Goal: Information Seeking & Learning: Learn about a topic

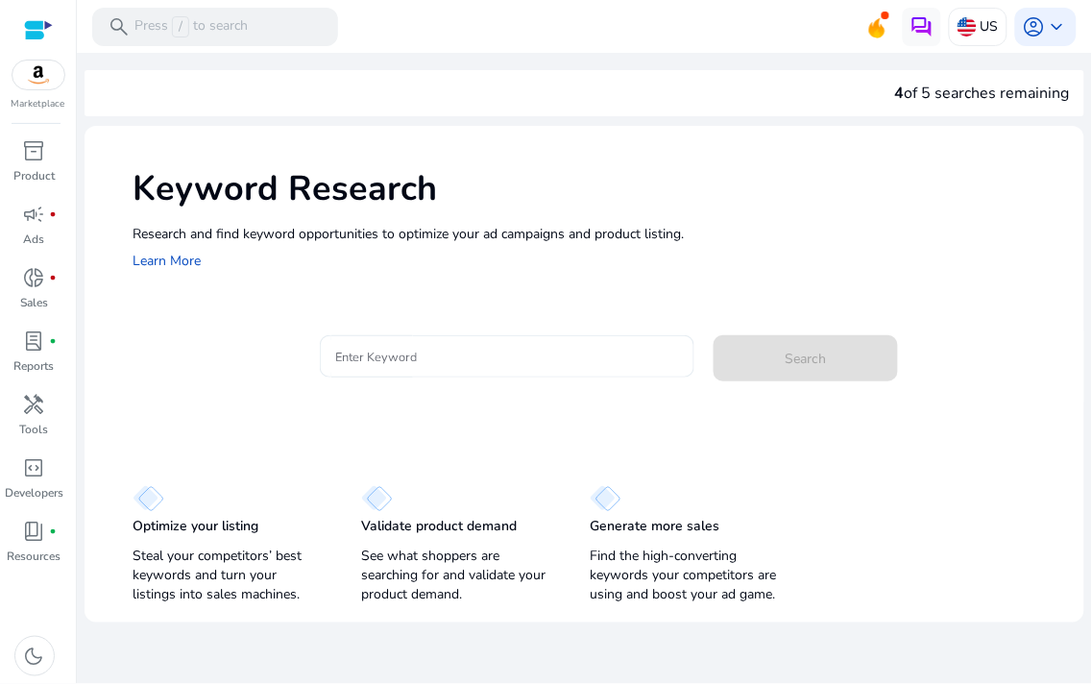
click at [387, 372] on div at bounding box center [507, 356] width 344 height 42
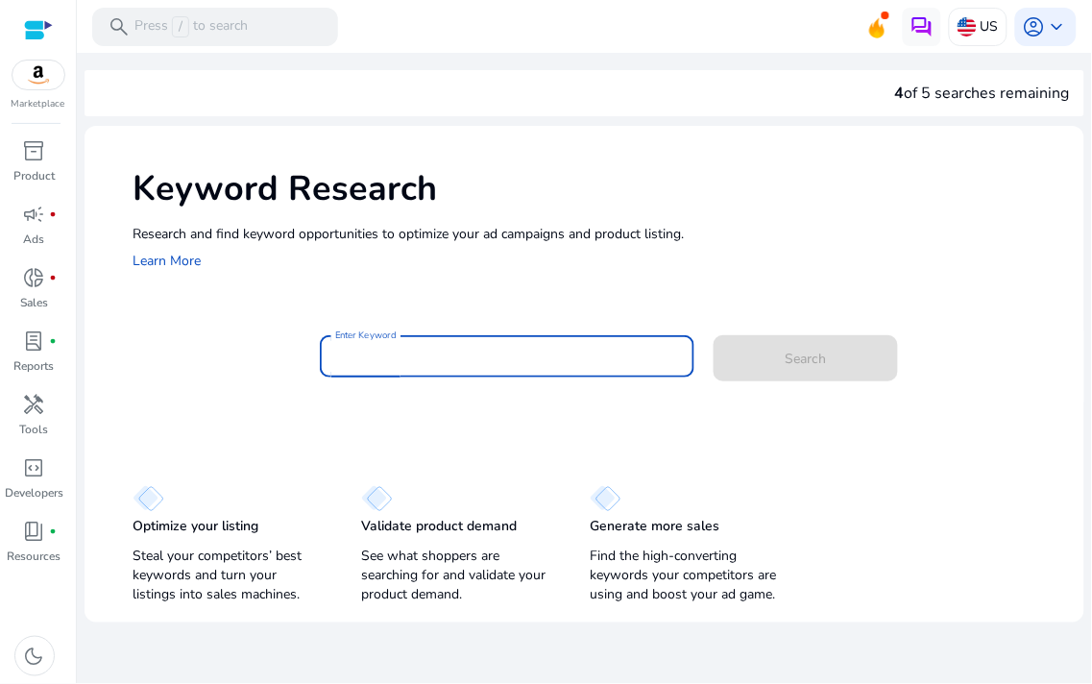
click at [398, 356] on input "Enter Keyword" at bounding box center [507, 356] width 344 height 21
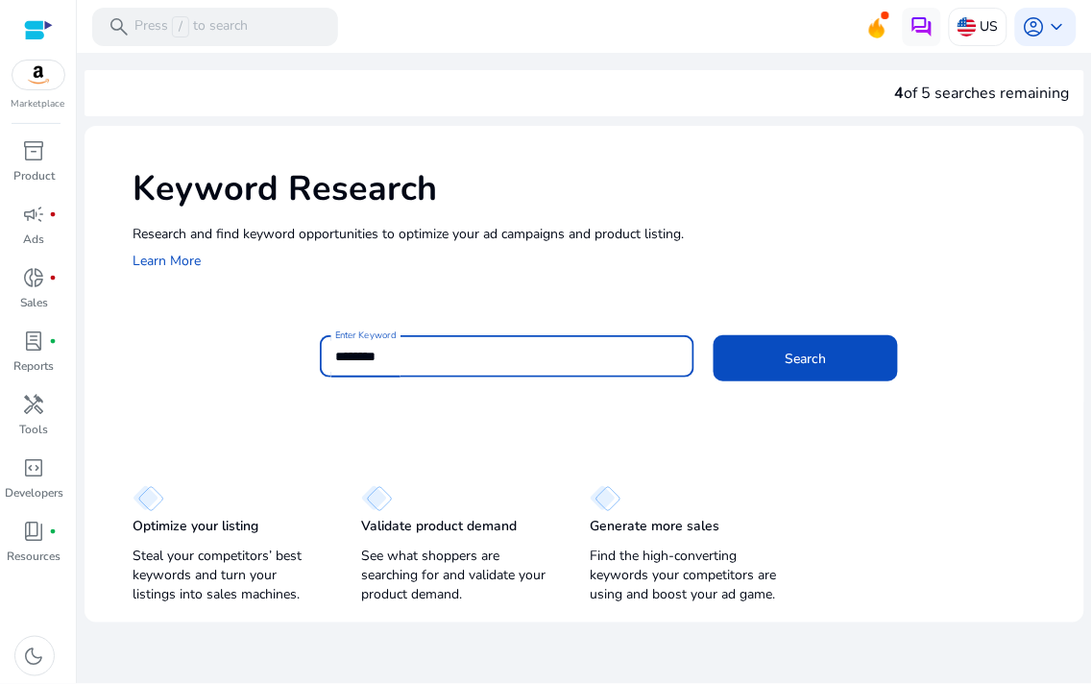
click at [714, 335] on button "Search" at bounding box center [806, 358] width 184 height 46
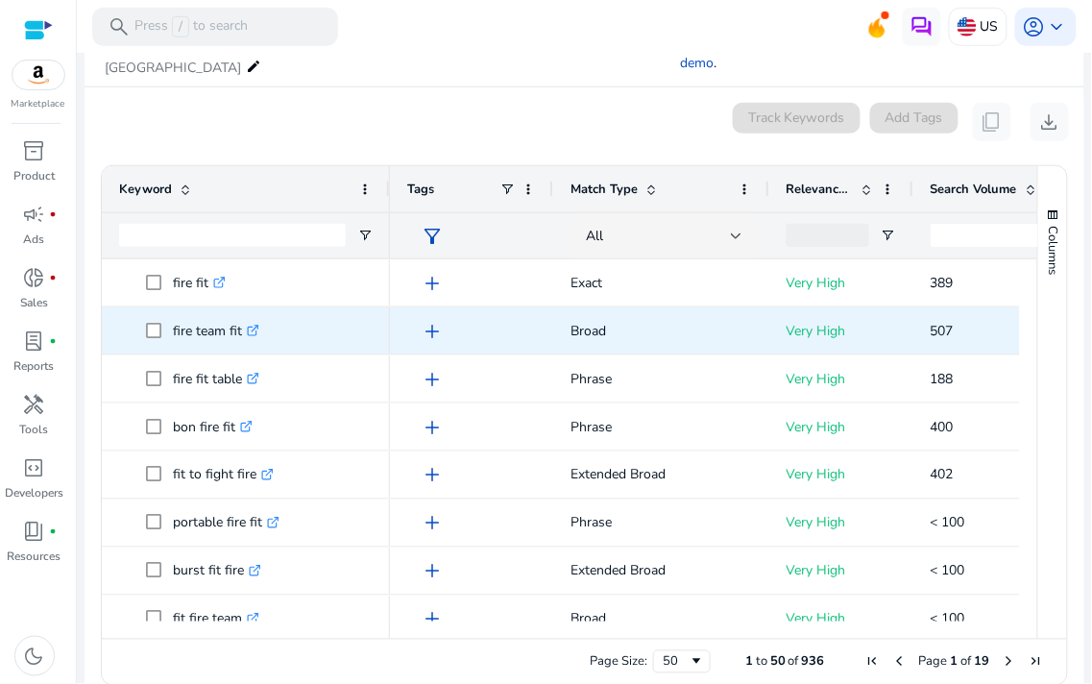
scroll to position [267, 0]
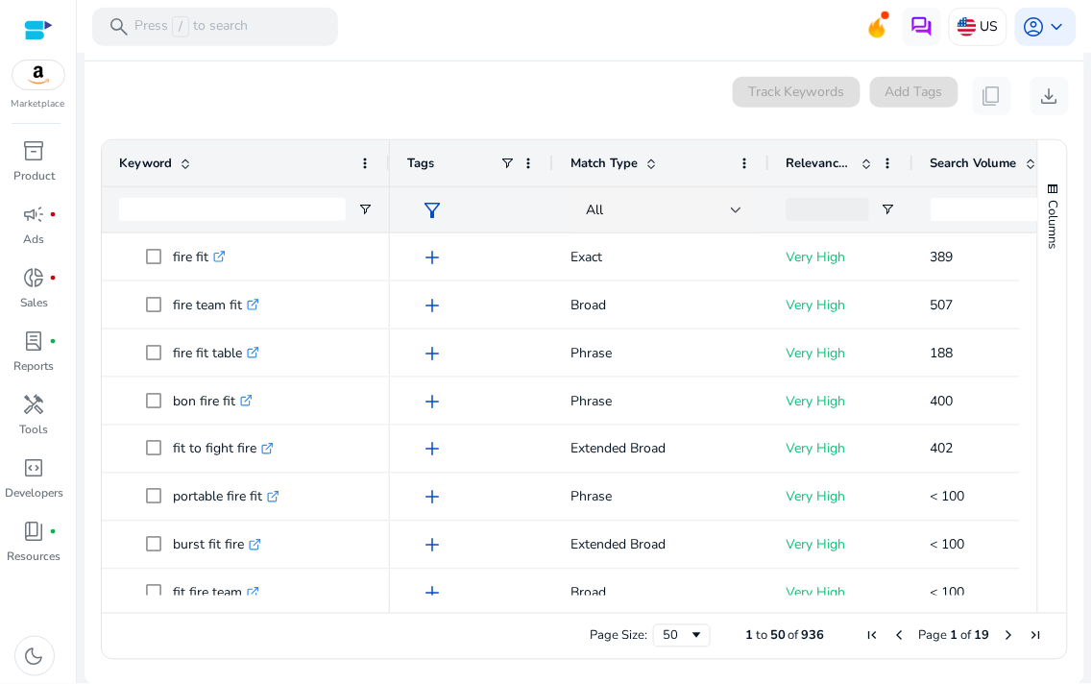
drag, startPoint x: 599, startPoint y: 603, endPoint x: 791, endPoint y: 611, distance: 192.3
click at [845, 613] on div "Drag here to set row groups Drag here to set column labels Keyword Tags 50" at bounding box center [585, 399] width 968 height 521
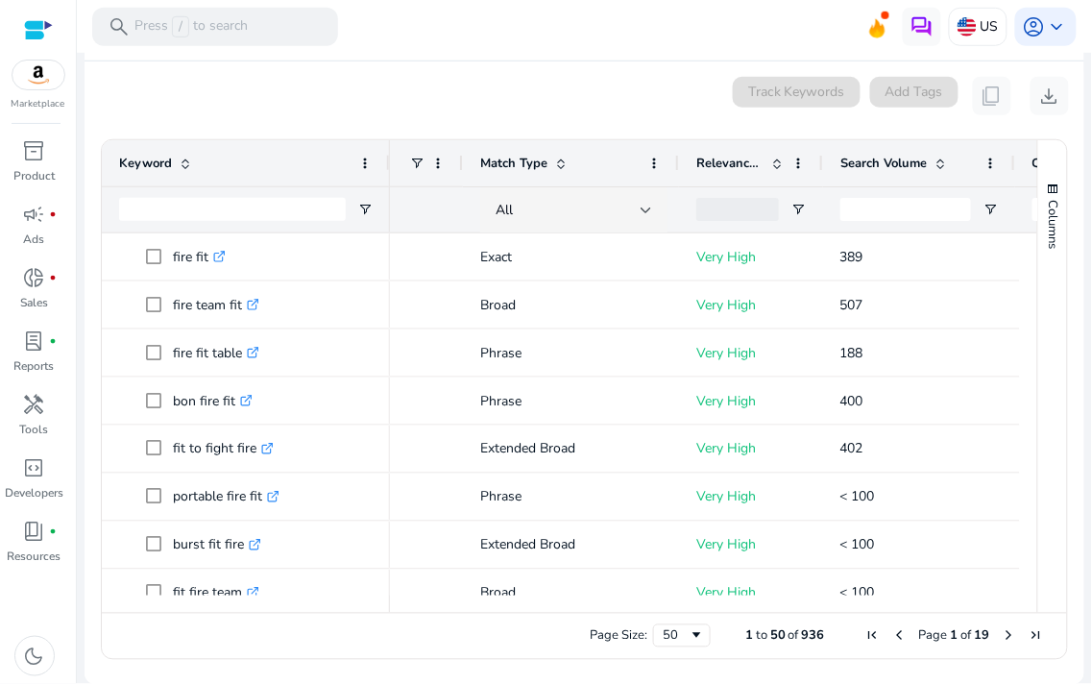
scroll to position [0, 0]
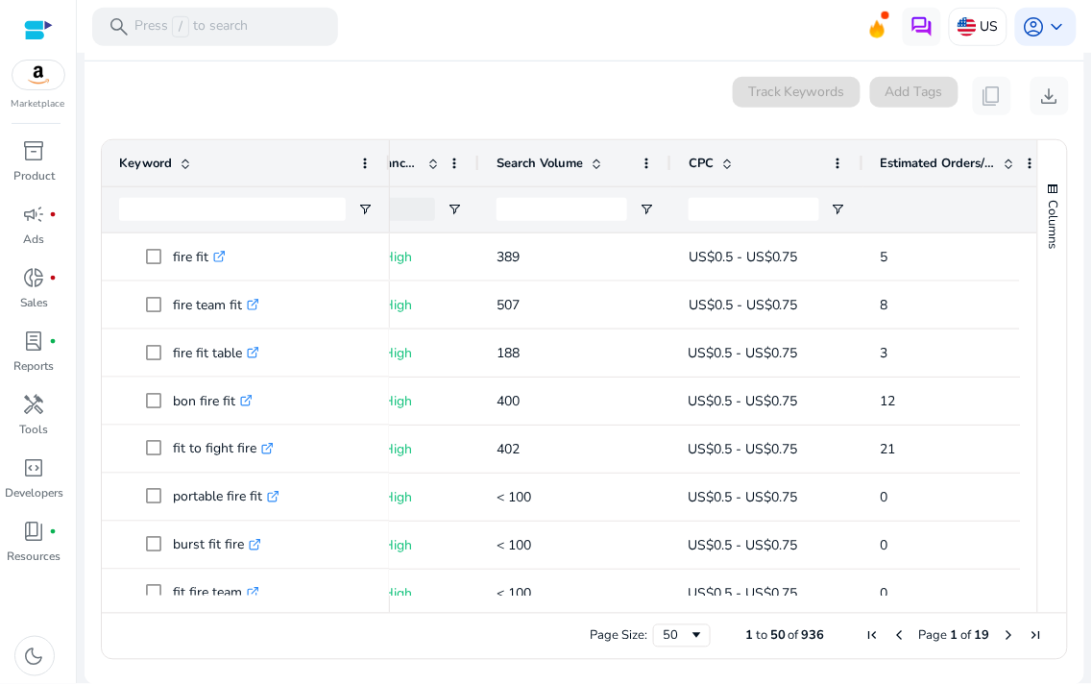
click at [553, 164] on span "Search Volume" at bounding box center [540, 163] width 86 height 17
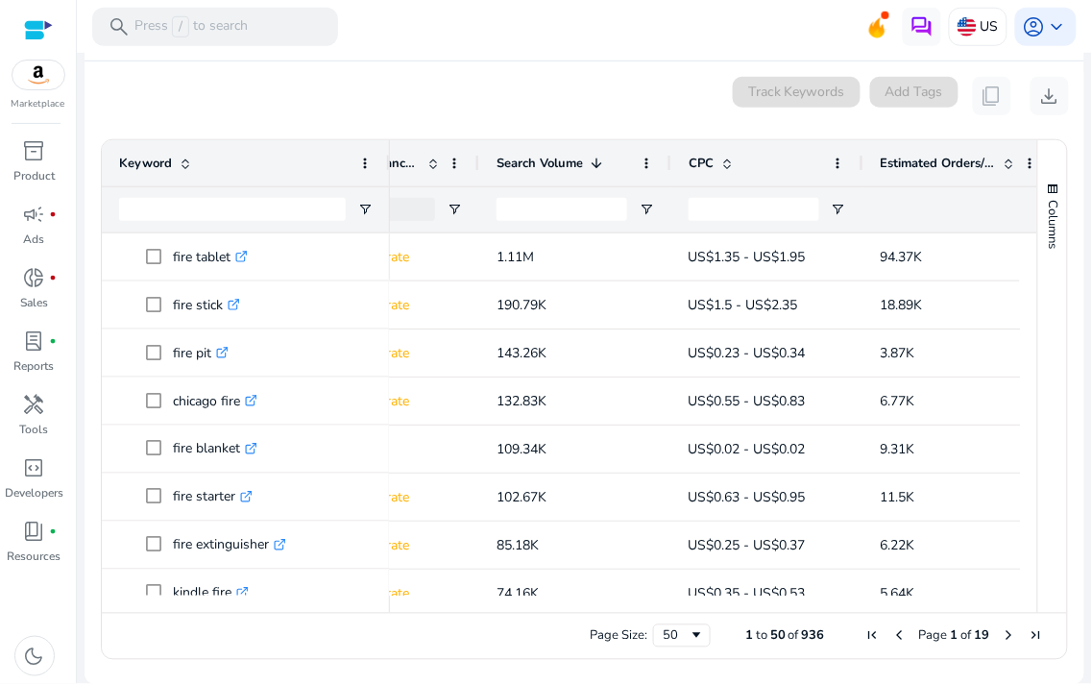
click at [551, 161] on span "Search Volume" at bounding box center [540, 163] width 86 height 17
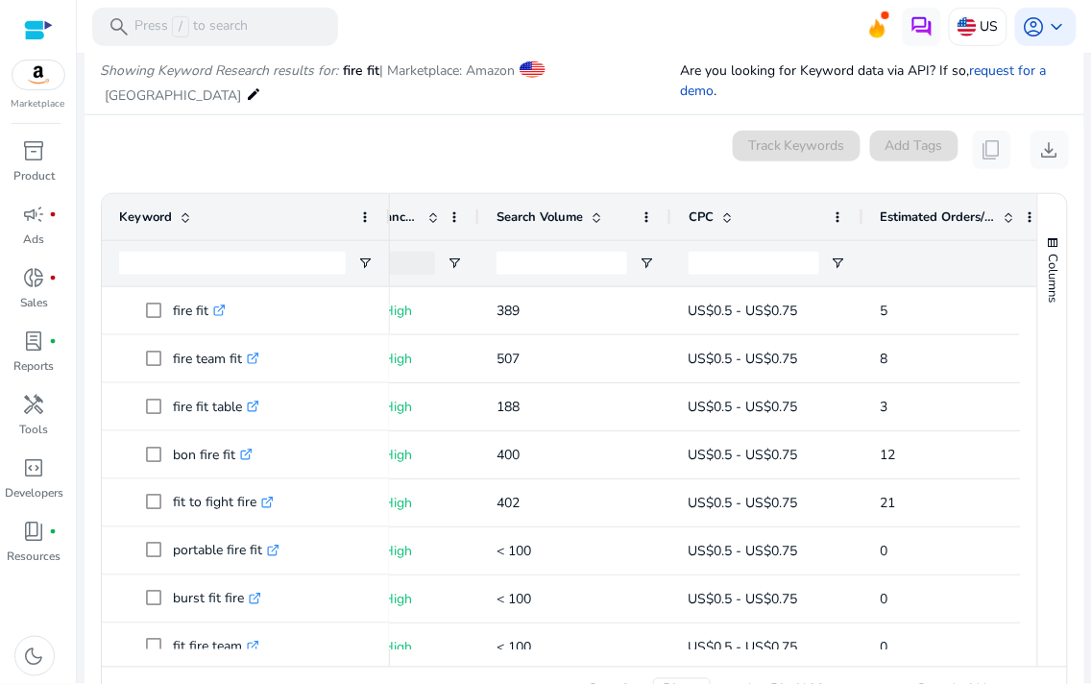
click at [534, 204] on div "Search Volume" at bounding box center [565, 217] width 136 height 37
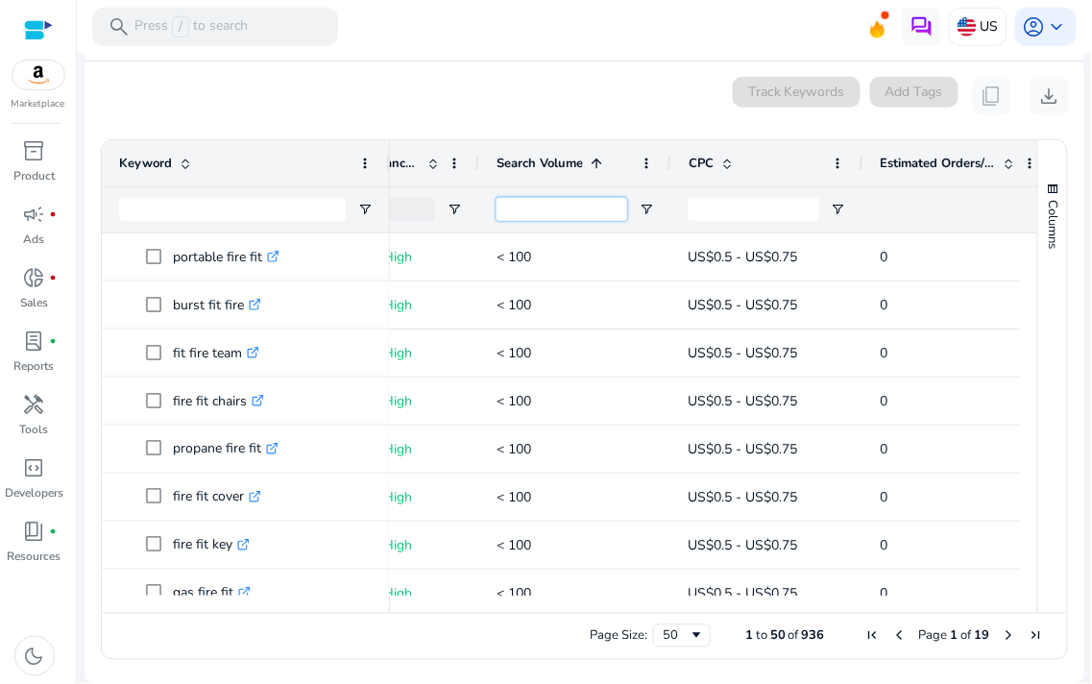
click at [534, 204] on input "Search Volume Filter Input" at bounding box center [562, 209] width 131 height 23
click at [536, 183] on div "Search Volume 1" at bounding box center [576, 163] width 158 height 46
click at [539, 160] on span "Search Volume" at bounding box center [540, 163] width 86 height 17
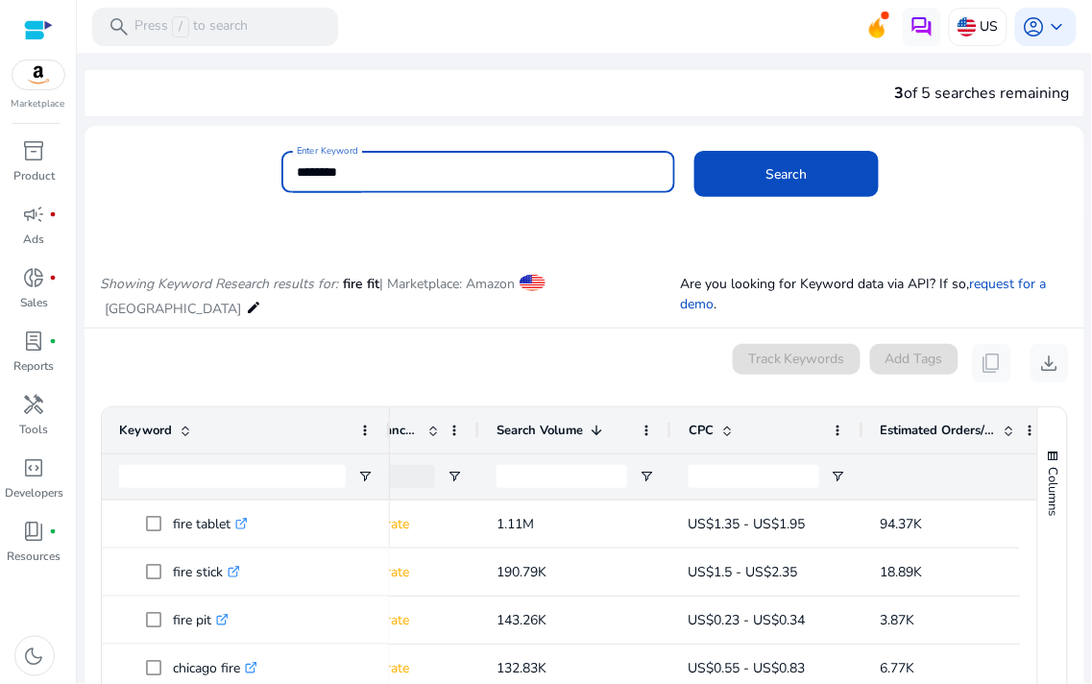
click at [568, 171] on input "********" at bounding box center [478, 171] width 363 height 21
type input "**********"
click at [695, 151] on button "Search" at bounding box center [787, 174] width 184 height 46
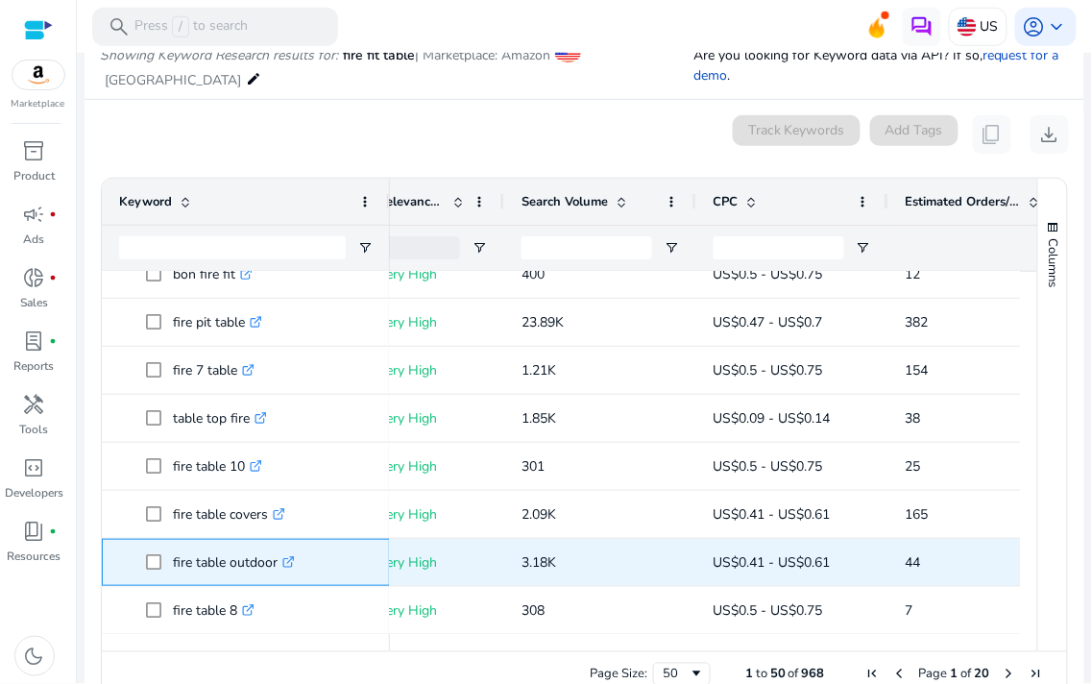
click at [235, 561] on p "fire table outdoor .st0{fill:#2c8af8}" at bounding box center [234, 562] width 122 height 39
click at [168, 563] on span at bounding box center [159, 562] width 27 height 39
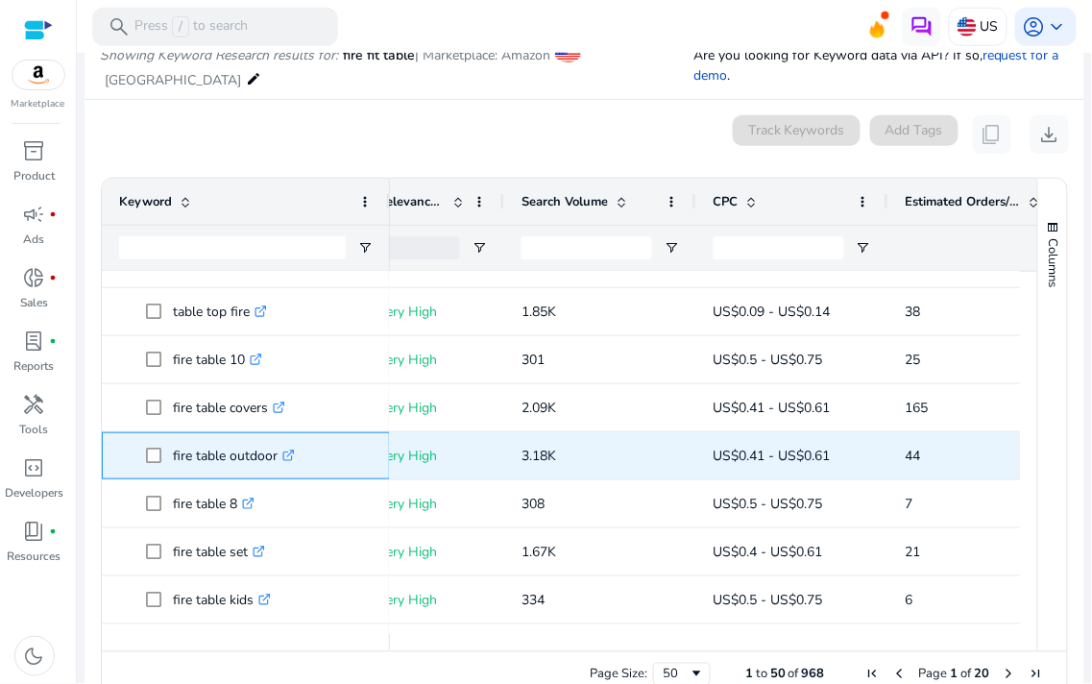
drag, startPoint x: 171, startPoint y: 562, endPoint x: 283, endPoint y: 465, distance: 148.5
click at [283, 465] on span "fire table outdoor .st0{fill:#2c8af8}" at bounding box center [259, 455] width 227 height 39
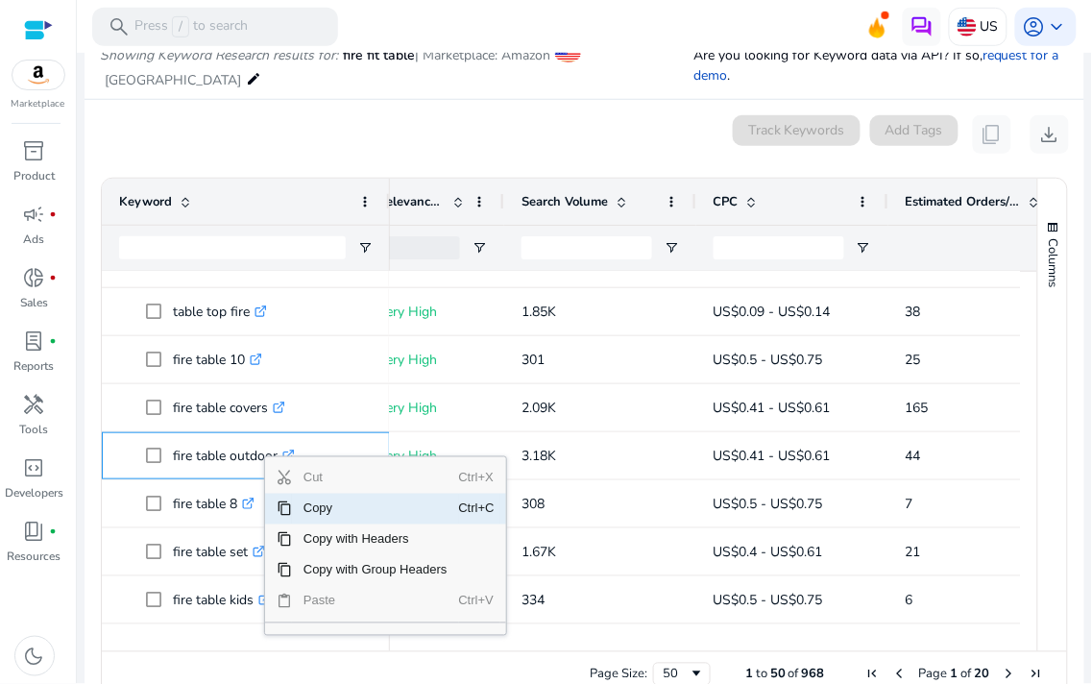
click at [402, 513] on span "Copy" at bounding box center [375, 509] width 167 height 31
